Goal: Task Accomplishment & Management: Manage account settings

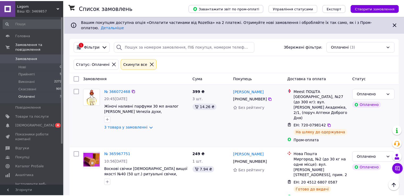
scroll to position [52, 0]
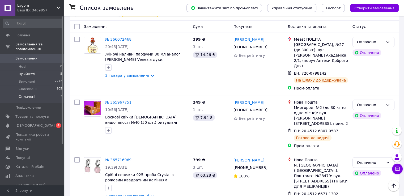
click at [38, 70] on li "Прийняті 5" at bounding box center [32, 73] width 65 height 7
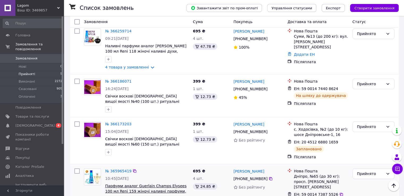
scroll to position [57, 0]
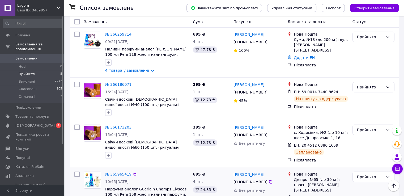
click at [121, 172] on link "№ 365965419" at bounding box center [118, 174] width 26 height 4
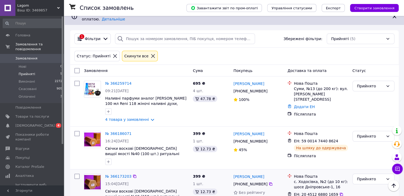
scroll to position [0, 0]
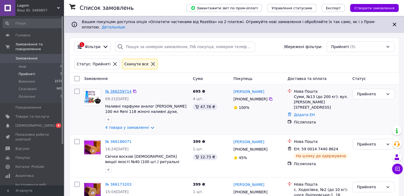
click at [118, 89] on link "№ 366259714" at bounding box center [118, 91] width 26 height 4
click at [24, 114] on span "Товари та послуги" at bounding box center [32, 116] width 34 height 5
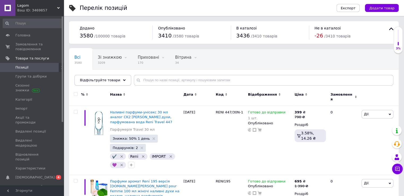
click at [93, 80] on span "Відфільтруйте товари" at bounding box center [100, 80] width 40 height 4
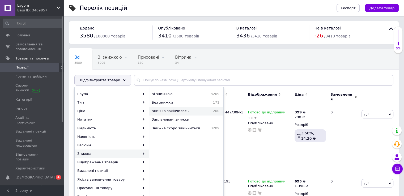
click at [151, 111] on div "Знижка закінчилась 200" at bounding box center [186, 111] width 74 height 9
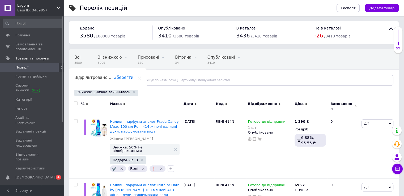
click at [76, 101] on div at bounding box center [75, 107] width 12 height 18
click at [77, 104] on input "checkbox" at bounding box center [75, 103] width 3 height 3
checkbox input "true"
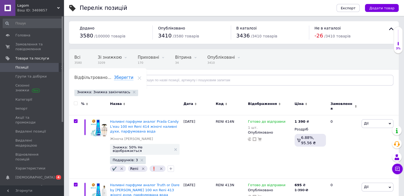
checkbox input "true"
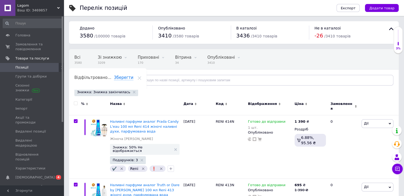
checkbox input "true"
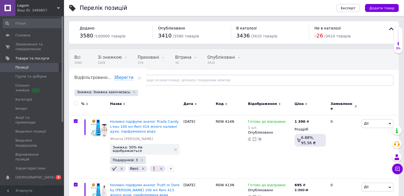
checkbox input "true"
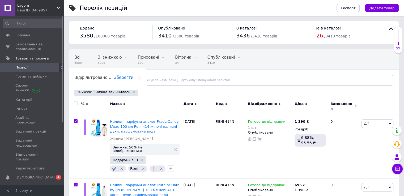
checkbox input "true"
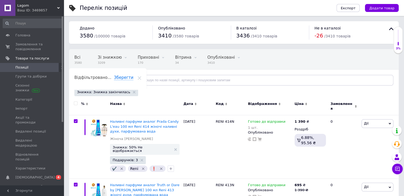
checkbox input "true"
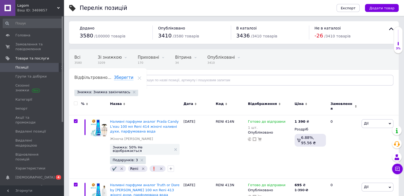
checkbox input "true"
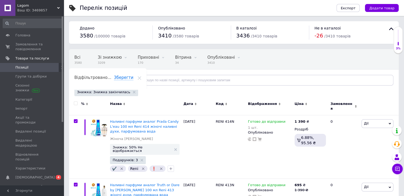
checkbox input "true"
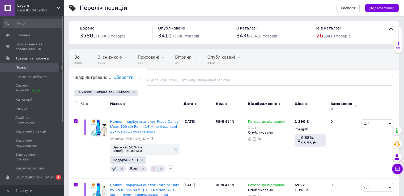
checkbox input "true"
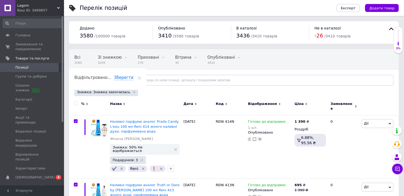
checkbox input "true"
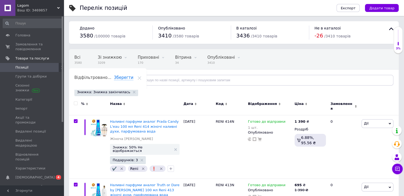
checkbox input "true"
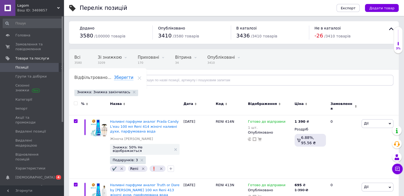
checkbox input "true"
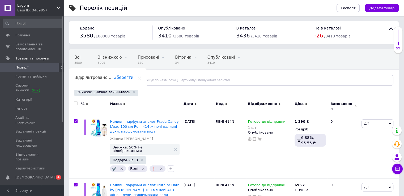
checkbox input "true"
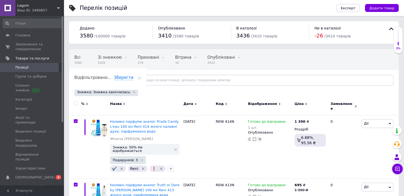
checkbox input "true"
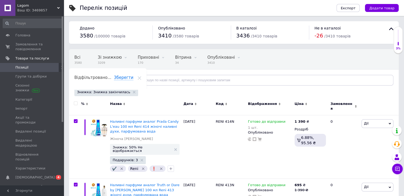
checkbox input "true"
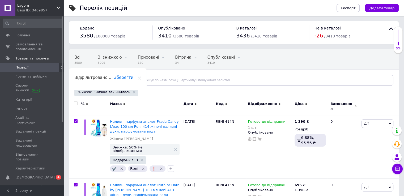
checkbox input "true"
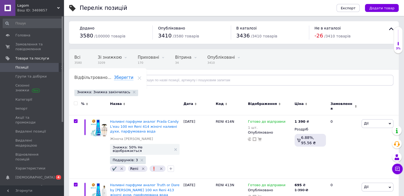
checkbox input "true"
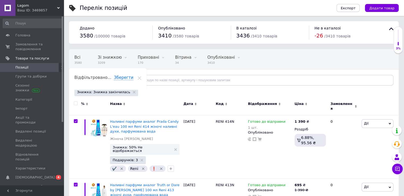
checkbox input "true"
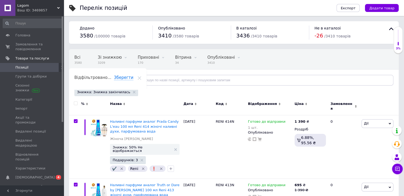
checkbox input "true"
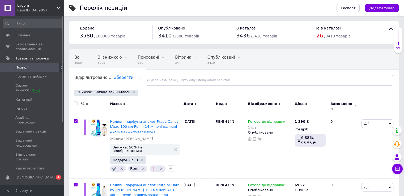
checkbox input "true"
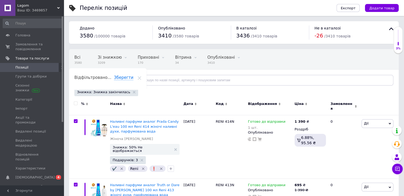
checkbox input "true"
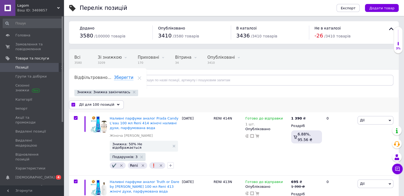
click at [98, 103] on span "Дії для 100 позицій" at bounding box center [96, 104] width 35 height 5
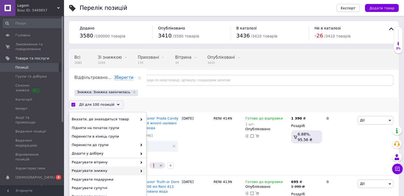
click at [93, 172] on span "Редагувати знижку" at bounding box center [105, 171] width 66 height 5
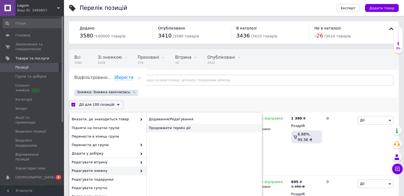
click at [177, 128] on div "Продовжити термін дії" at bounding box center [205, 128] width 116 height 9
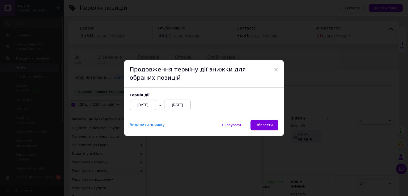
click at [268, 131] on div "Видалити знижку Скасувати   Зберегти" at bounding box center [204, 128] width 160 height 16
click at [268, 124] on span "Зберегти" at bounding box center [264, 125] width 17 height 4
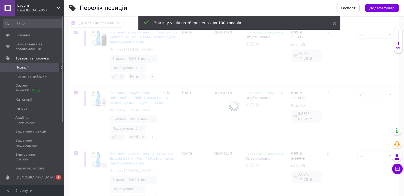
scroll to position [355, 0]
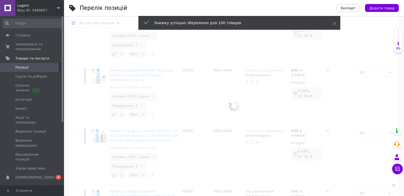
checkbox input "false"
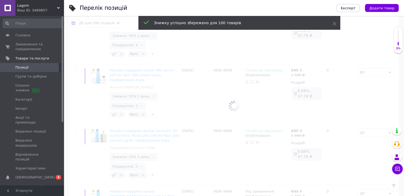
checkbox input "false"
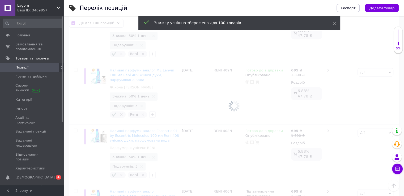
checkbox input "false"
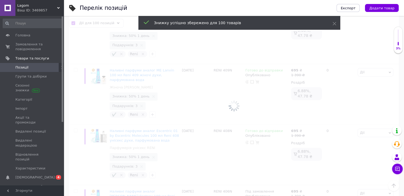
checkbox input "false"
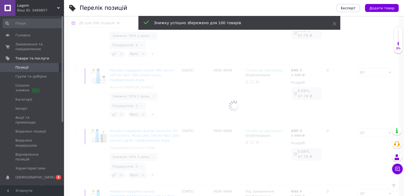
checkbox input "false"
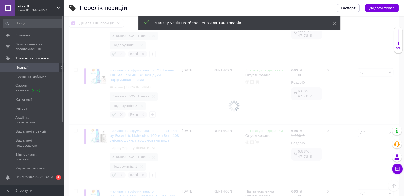
checkbox input "false"
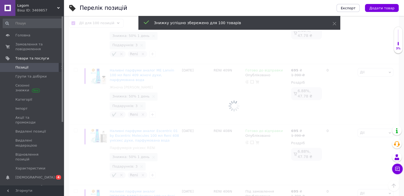
checkbox input "false"
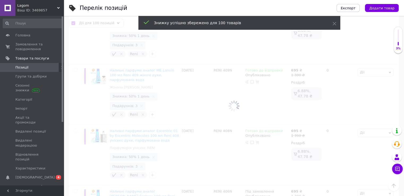
checkbox input "false"
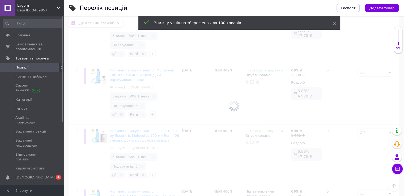
checkbox input "false"
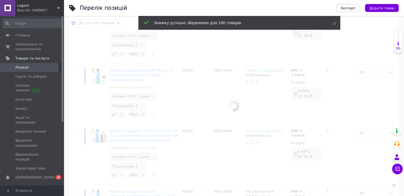
checkbox input "false"
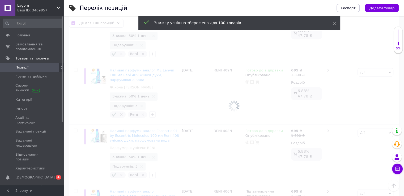
checkbox input "false"
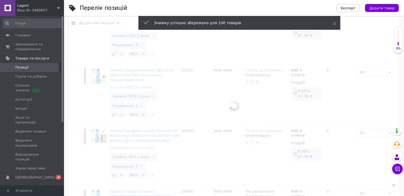
checkbox input "false"
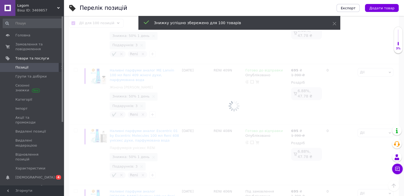
checkbox input "false"
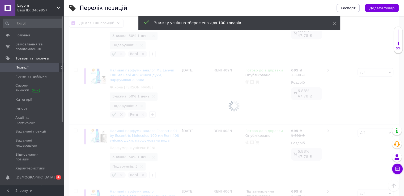
checkbox input "false"
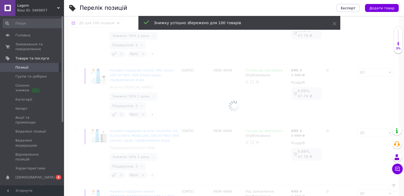
checkbox input "false"
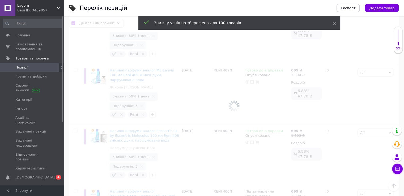
checkbox input "false"
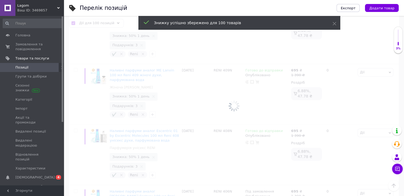
checkbox input "false"
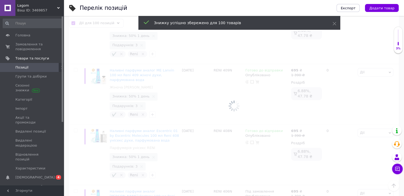
checkbox input "false"
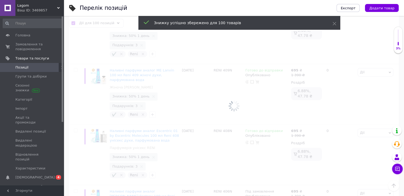
checkbox input "false"
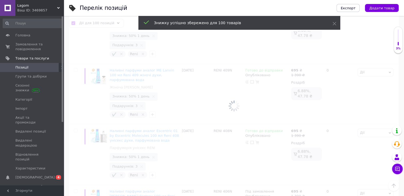
checkbox input "false"
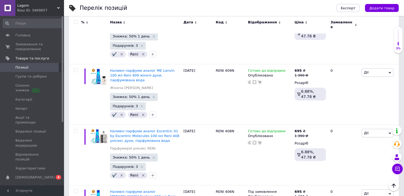
scroll to position [5969, 0]
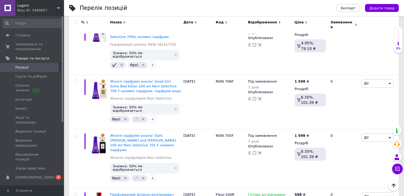
click at [75, 21] on input "checkbox" at bounding box center [75, 21] width 3 height 3
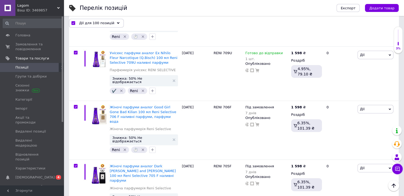
scroll to position [5804, 0]
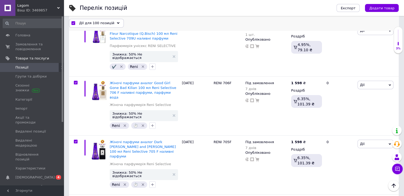
click at [90, 23] on span "Дії для 100 позицій" at bounding box center [96, 23] width 35 height 5
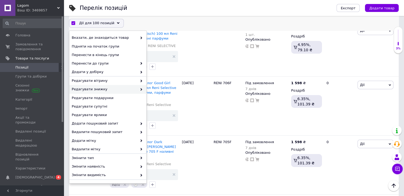
click at [94, 89] on span "Редагувати знижку" at bounding box center [105, 89] width 66 height 5
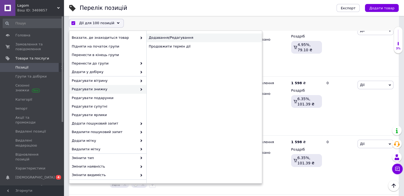
click at [175, 41] on div "Додавання/Редагування" at bounding box center [205, 38] width 116 height 9
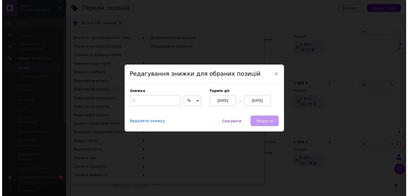
scroll to position [5791, 0]
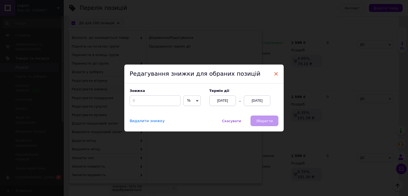
click at [274, 73] on span "×" at bounding box center [276, 73] width 5 height 9
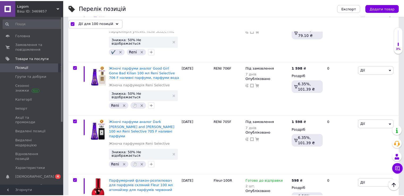
scroll to position [5780, 0]
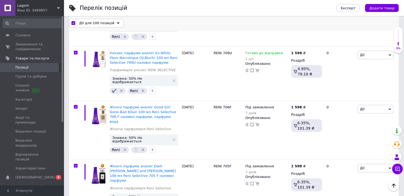
click at [111, 25] on div "Дії для 100 позицій" at bounding box center [96, 23] width 55 height 9
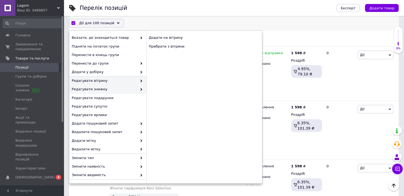
click at [107, 88] on span "Редагувати знижку" at bounding box center [105, 89] width 66 height 5
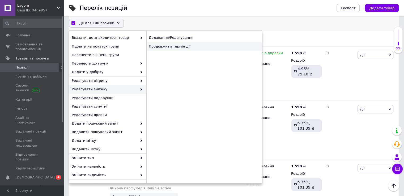
click at [196, 45] on div "Продовжити термін дії" at bounding box center [205, 46] width 116 height 9
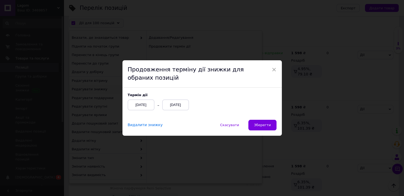
scroll to position [5766, 0]
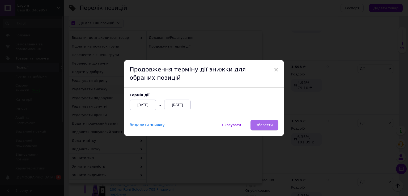
click at [263, 126] on span "Зберегти" at bounding box center [264, 125] width 17 height 4
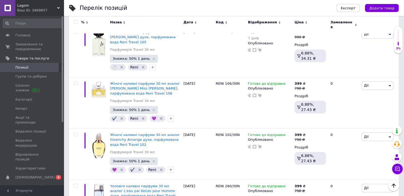
scroll to position [4078, 0]
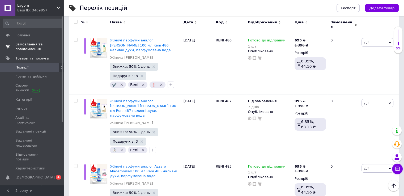
click at [40, 49] on span "Замовлення та повідомлення" at bounding box center [32, 47] width 34 height 10
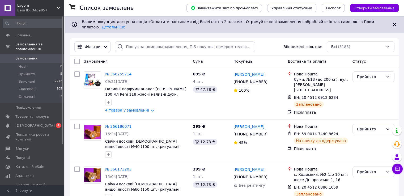
drag, startPoint x: 35, startPoint y: 66, endPoint x: 51, endPoint y: 56, distance: 18.7
click at [35, 70] on li "Прийняті 5" at bounding box center [32, 73] width 65 height 7
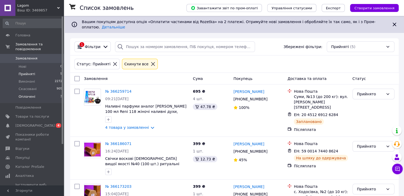
click at [37, 94] on li "Оплачені 3" at bounding box center [32, 98] width 65 height 10
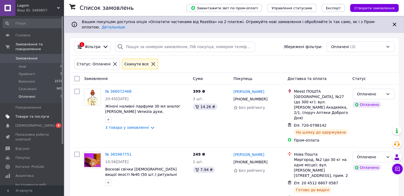
click at [32, 114] on span "Товари та послуги" at bounding box center [32, 116] width 34 height 5
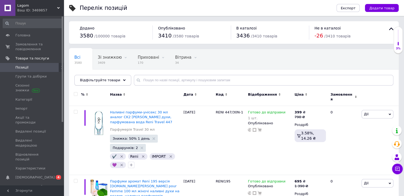
click at [115, 76] on div "Відфільтруйте товари" at bounding box center [102, 80] width 57 height 11
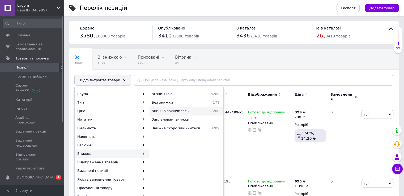
click at [152, 109] on span "Знижка закінчилась" at bounding box center [179, 111] width 54 height 5
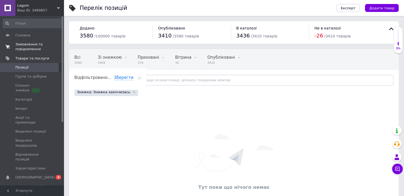
click at [39, 48] on span "Замовлення та повідомлення" at bounding box center [32, 47] width 34 height 10
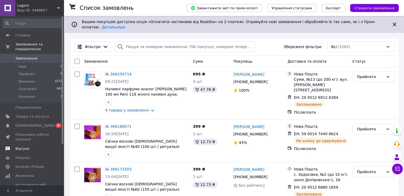
click at [20, 144] on link "Відгуки" at bounding box center [32, 148] width 65 height 9
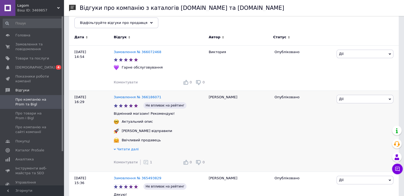
scroll to position [71, 0]
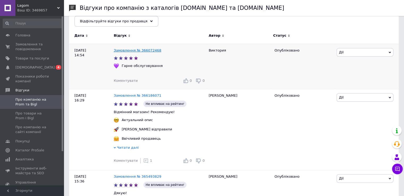
click at [151, 48] on link "Замовлення № 366072468" at bounding box center [138, 50] width 48 height 4
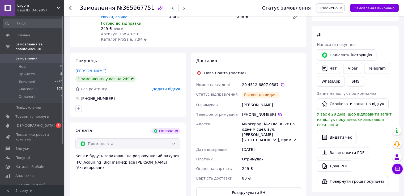
scroll to position [213, 0]
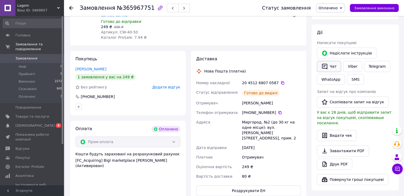
click at [333, 65] on button "Чат" at bounding box center [329, 66] width 24 height 11
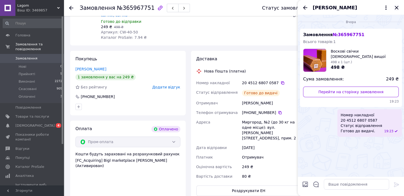
click at [396, 8] on icon "Закрити" at bounding box center [397, 8] width 6 height 6
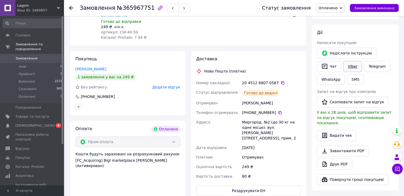
click at [353, 62] on link "Viber" at bounding box center [353, 66] width 19 height 11
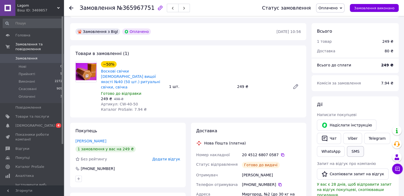
scroll to position [142, 0]
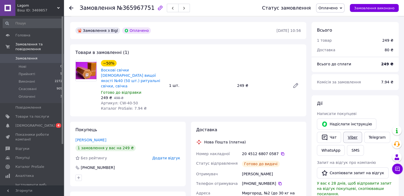
click at [353, 136] on link "Viber" at bounding box center [353, 137] width 19 height 11
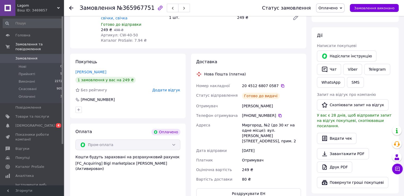
scroll to position [213, 0]
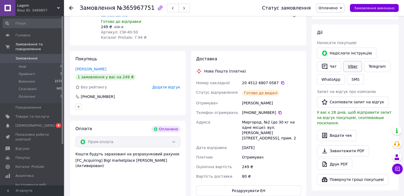
click at [353, 67] on link "Viber" at bounding box center [353, 66] width 19 height 11
click at [326, 67] on icon "button" at bounding box center [325, 66] width 6 height 6
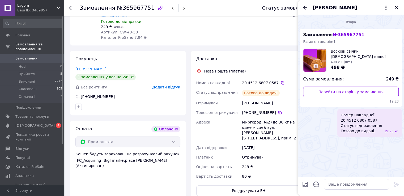
click at [393, 9] on div "[PERSON_NAME]" at bounding box center [351, 7] width 106 height 15
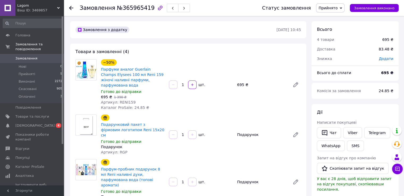
scroll to position [71, 0]
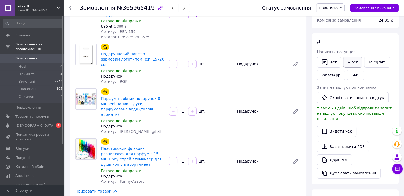
click at [347, 60] on link "Viber" at bounding box center [353, 62] width 19 height 11
click at [330, 63] on button "Чат" at bounding box center [329, 62] width 24 height 11
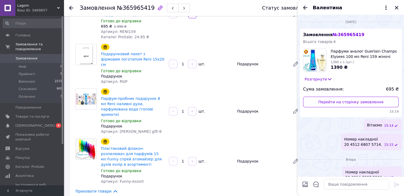
scroll to position [9, 0]
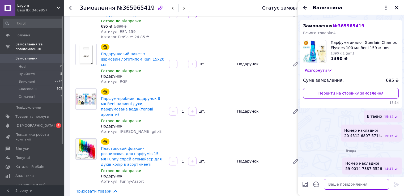
click at [336, 183] on textarea at bounding box center [356, 184] width 65 height 11
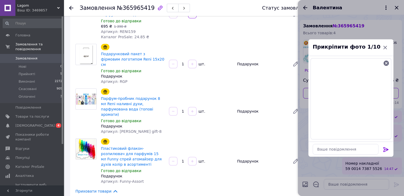
click at [383, 149] on icon at bounding box center [386, 150] width 6 height 6
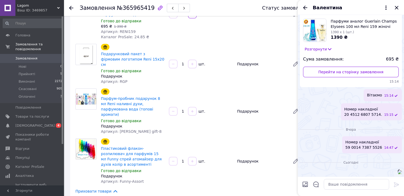
scroll to position [90, 0]
click at [397, 6] on icon "Закрити" at bounding box center [397, 8] width 6 height 6
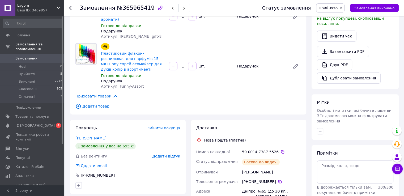
scroll to position [142, 0]
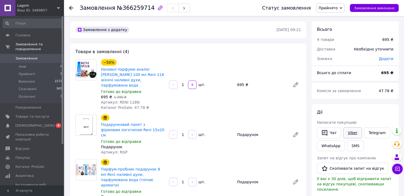
click at [352, 131] on link "Viber" at bounding box center [353, 132] width 19 height 11
click at [140, 73] on link "Наливні парфуми аналог [PERSON_NAME] 100 мл Reni 118 жіночі наливні духи, парфу…" at bounding box center [132, 77] width 63 height 20
click at [356, 132] on link "Viber" at bounding box center [353, 132] width 19 height 11
drag, startPoint x: 132, startPoint y: 96, endPoint x: 126, endPoint y: 96, distance: 6.4
click at [126, 100] on span "Артикул: RENI 118N" at bounding box center [120, 102] width 39 height 4
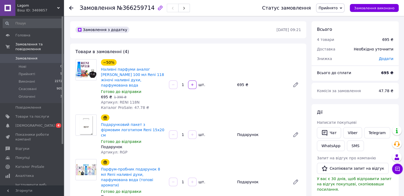
click at [212, 102] on div "−50% Наливні парфуми аналог Christian Dior Poison 100 мл Reni 118 жіночі наливн…" at bounding box center [201, 84] width 205 height 53
drag, startPoint x: 131, startPoint y: 97, endPoint x: 126, endPoint y: 97, distance: 5.3
click at [126, 100] on span "Артикул: RENI 118N" at bounding box center [120, 102] width 39 height 4
copy span "118"
click at [195, 97] on div "−50% Наливні парфуми аналог Christian Dior Poison 100 мл Reni 118 жіночі наливн…" at bounding box center [201, 84] width 205 height 53
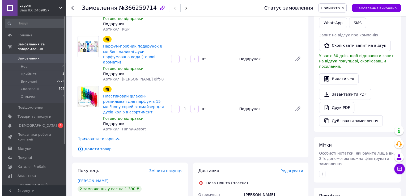
scroll to position [213, 0]
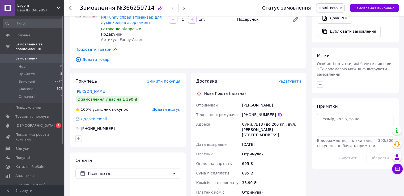
click at [290, 79] on span "Редагувати" at bounding box center [290, 81] width 23 height 4
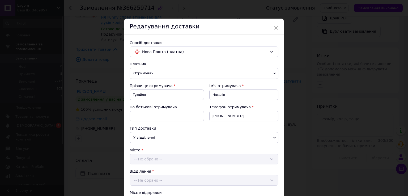
scroll to position [208, 0]
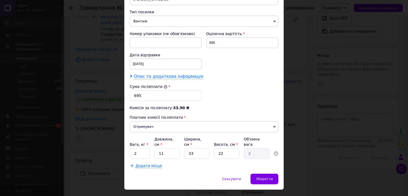
click at [171, 74] on span "Опис та додаткова інформація" at bounding box center [169, 76] width 70 height 5
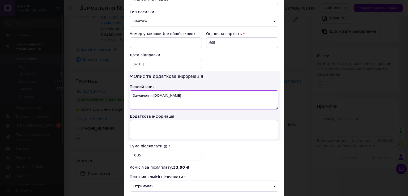
click at [167, 91] on textarea "Замовлення Prom.ua" at bounding box center [204, 99] width 149 height 19
paste textarea "118"
click at [162, 90] on textarea "ПАРФУМЕРІЯ ОПЛОМБОВАНА №118+ПОДАРУНКИ." at bounding box center [204, 99] width 149 height 19
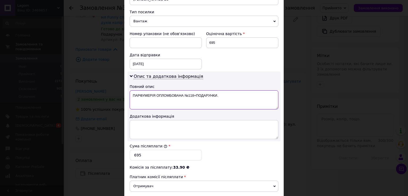
click at [162, 90] on textarea "ПАРФУМЕРІЯ ОПЛОМБОВАНА №118+ПОДАРУНКИ." at bounding box center [204, 99] width 149 height 19
type textarea "ПАРФУМЕРІЯ ОПЛОМБОВАНА №118+ПОДАРУНКИ."
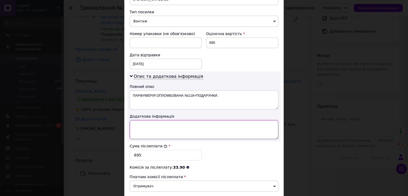
click at [166, 122] on textarea at bounding box center [204, 129] width 149 height 19
paste textarea "ПАРФУМЕРІЯ ОПЛОМБОВАНА №118+ПОДАРУНКИ."
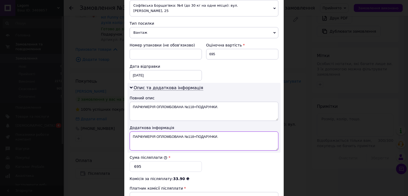
scroll to position [267, 0]
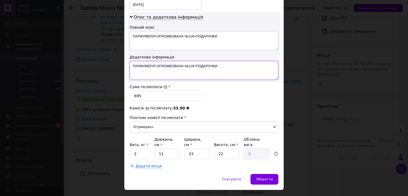
type textarea "ПАРФУМЕРІЯ ОПЛОМБОВАНА №118+ПОДАРУНКИ."
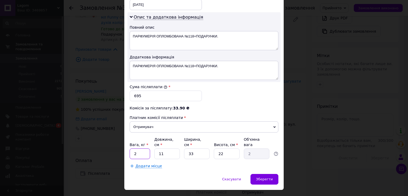
click at [139, 149] on input "2" at bounding box center [140, 154] width 20 height 11
type input "0.8"
click at [169, 149] on input "11" at bounding box center [168, 154] width 26 height 11
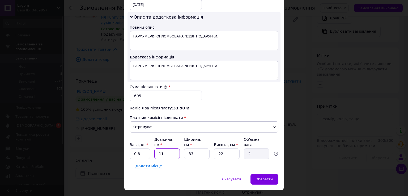
type input "2"
type input "0.36"
type input "20"
type input "3.63"
type input "20"
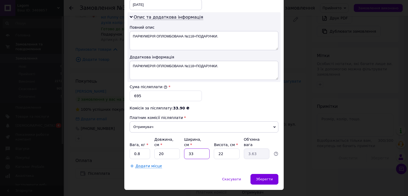
click at [196, 149] on input "33" at bounding box center [197, 154] width 26 height 11
type input "1"
type input "0.11"
type input "15"
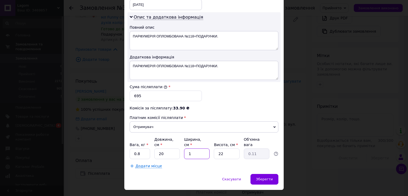
type input "1.65"
type input "15"
click at [218, 149] on input "22" at bounding box center [227, 154] width 26 height 11
type input "4"
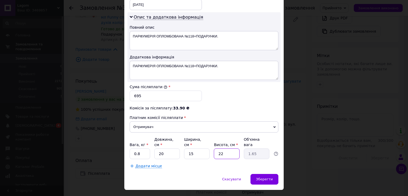
type input "0.3"
type input "4"
click at [201, 149] on input "15" at bounding box center [197, 154] width 26 height 11
type input "2"
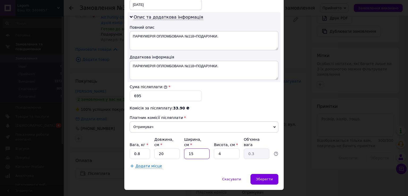
type input "0.1"
type input "20"
type input "0.4"
type input "20"
click at [161, 149] on input "20" at bounding box center [168, 154] width 26 height 11
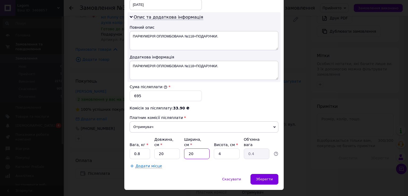
click at [193, 149] on input "20" at bounding box center [197, 154] width 26 height 11
click at [221, 149] on input "4" at bounding box center [227, 154] width 26 height 11
type input "5"
type input "0.5"
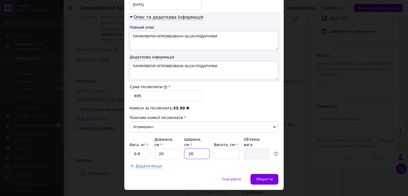
click at [196, 149] on input "20" at bounding box center [197, 154] width 26 height 11
click at [221, 149] on input "Висота, см *" at bounding box center [227, 154] width 26 height 11
type input "2"
type input "0.2"
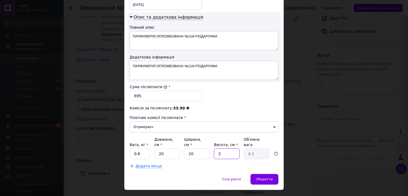
type input "20"
type input "2"
type input "0.2"
type input "1"
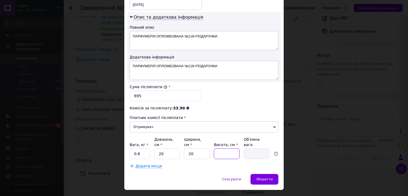
type input "0.1"
type input "15"
type input "1.5"
type input "1"
type input "0.1"
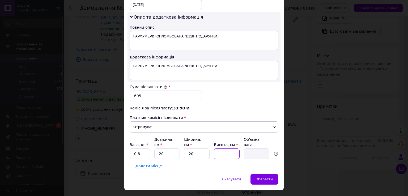
type input "1"
type input "0.1"
type input "10"
type input "1"
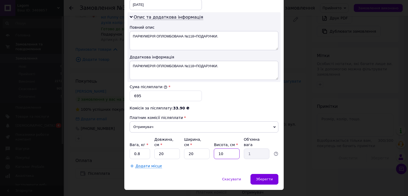
type input "0.1"
type input "4"
type input "0.4"
type input "8"
type input "0.8"
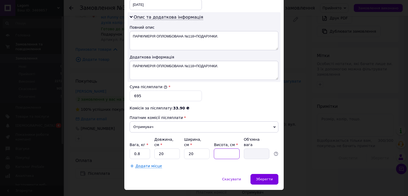
type input "5"
type input "0.5"
type input "9"
type input "0.9"
type input "9"
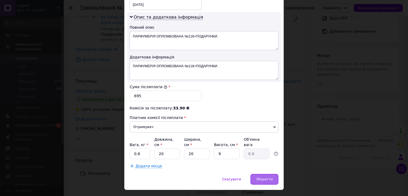
click at [269, 177] on span "Зберегти" at bounding box center [264, 179] width 17 height 4
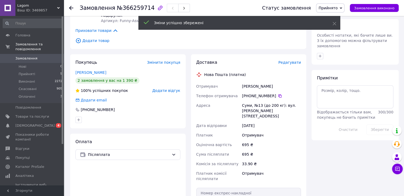
scroll to position [283, 0]
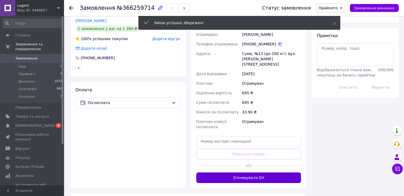
click at [265, 173] on button "Згенерувати ЕН" at bounding box center [249, 178] width 105 height 11
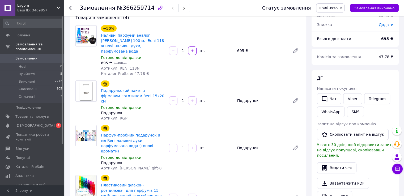
scroll to position [0, 0]
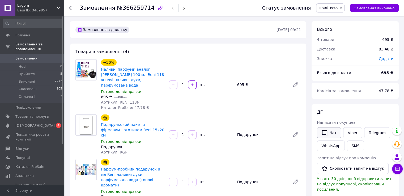
click at [333, 134] on button "Чат" at bounding box center [329, 132] width 24 height 11
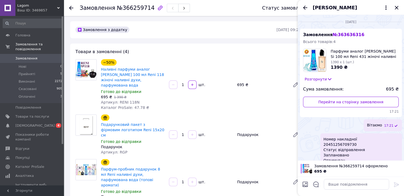
scroll to position [74, 0]
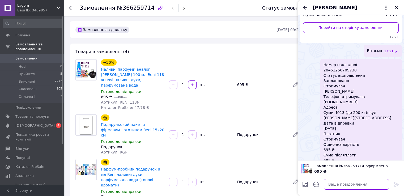
click at [344, 185] on textarea at bounding box center [356, 184] width 65 height 11
type textarea "в"
type textarea "Вітаємо"
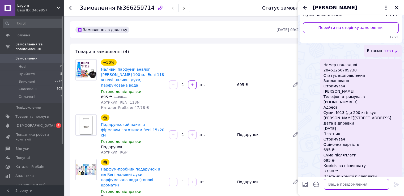
scroll to position [347, 0]
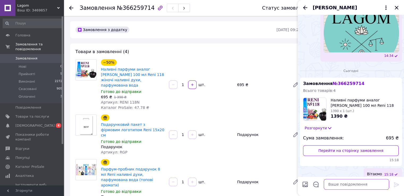
click at [347, 185] on textarea at bounding box center [356, 184] width 65 height 11
click at [340, 185] on textarea at bounding box center [356, 184] width 65 height 11
paste textarea "м"
type textarea "м"
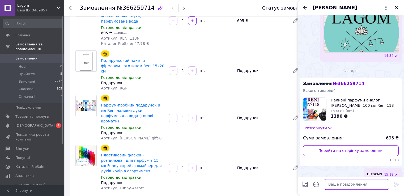
scroll to position [213, 0]
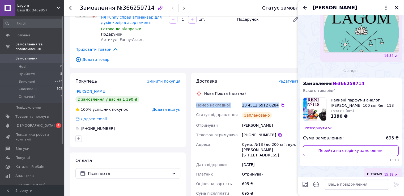
drag, startPoint x: 273, startPoint y: 89, endPoint x: 189, endPoint y: 95, distance: 84.5
click at [189, 94] on div "Доставка Редагувати Нова Пошта (платна) Номер накладної 20 4512 6912 6284   Ста…" at bounding box center [249, 163] width 121 height 180
copy div "Номер накладної 20 4512 6912 6284"
click at [343, 183] on textarea at bounding box center [356, 184] width 65 height 11
paste textarea "Номер накладної 20 4512 6912 6284"
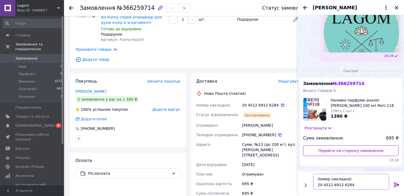
type textarea "Номер накладної 20 4512 6912 6284."
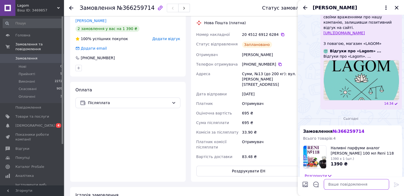
scroll to position [295, 0]
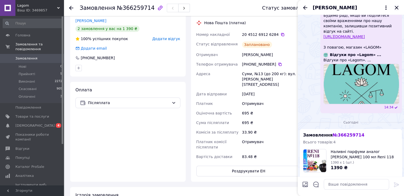
click at [396, 6] on icon "Закрити" at bounding box center [397, 8] width 6 height 6
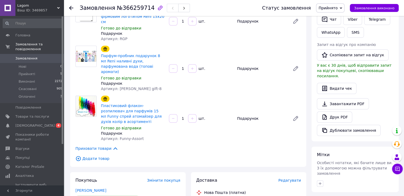
scroll to position [0, 0]
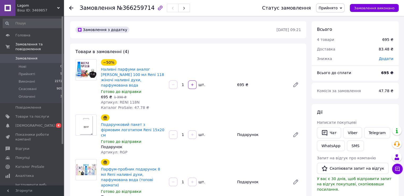
drag, startPoint x: 162, startPoint y: 80, endPoint x: 100, endPoint y: 69, distance: 62.7
click at [100, 69] on div "−50% Наливні парфуми аналог Christian Dior Poison 100 мл Reni 118 жіночі наливн…" at bounding box center [133, 84] width 68 height 53
copy link "Наливні парфуми аналог Christian Dior Poison 100 мл Reni 118 жіночі наливні дух…"
click at [131, 106] on span "Каталог ProSale: 47.78 ₴" at bounding box center [125, 108] width 48 height 4
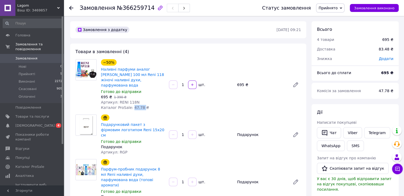
copy span "47.78"
click at [141, 8] on span "№366259714" at bounding box center [136, 8] width 38 height 6
copy span "366259714"
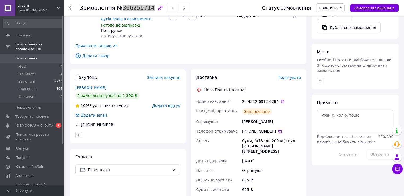
scroll to position [213, 0]
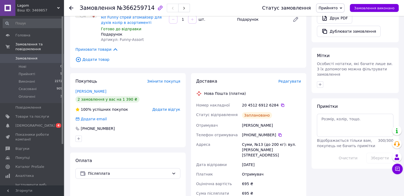
drag, startPoint x: 279, startPoint y: 90, endPoint x: 347, endPoint y: 91, distance: 67.8
click at [281, 103] on icon at bounding box center [283, 105] width 4 height 4
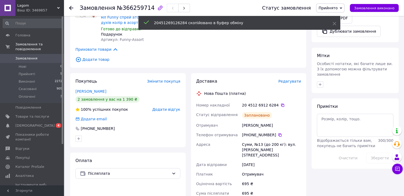
click at [248, 121] on div "Тукайло Наталія" at bounding box center [271, 126] width 61 height 10
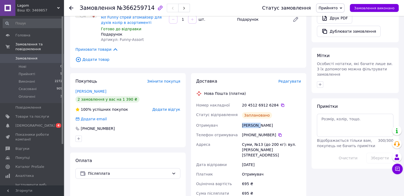
click at [248, 121] on div "Тукайло Наталія" at bounding box center [271, 126] width 61 height 10
copy div "Тукайло Наталія"
click at [227, 179] on div "Оціночна вартість" at bounding box center [218, 184] width 46 height 10
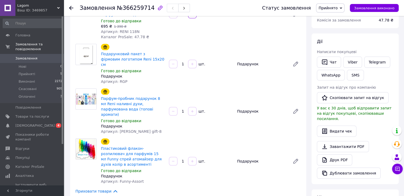
scroll to position [0, 0]
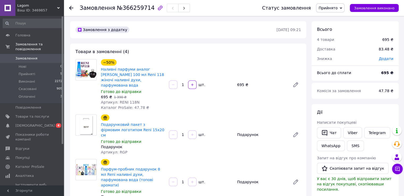
click at [281, 114] on div "Подарунковий пакет з фірмовим логотипом Reni 15х20 см Готово до відправки Подар…" at bounding box center [201, 135] width 205 height 43
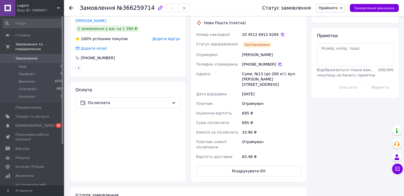
scroll to position [213, 0]
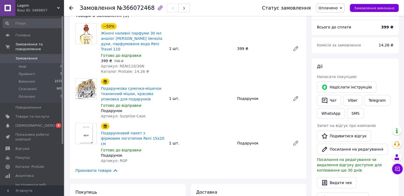
scroll to position [142, 0]
